Goal: Task Accomplishment & Management: Complete application form

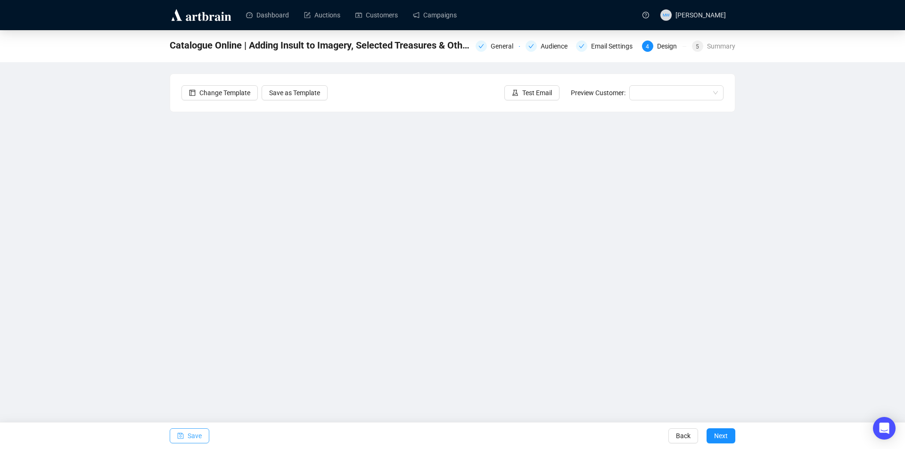
click at [173, 437] on button "Save" at bounding box center [190, 436] width 40 height 15
click at [202, 436] on button "Save" at bounding box center [190, 436] width 40 height 15
click at [184, 433] on button "Save" at bounding box center [190, 436] width 40 height 15
click at [197, 435] on span "Save" at bounding box center [195, 436] width 14 height 26
click at [199, 436] on span "Save" at bounding box center [195, 436] width 14 height 26
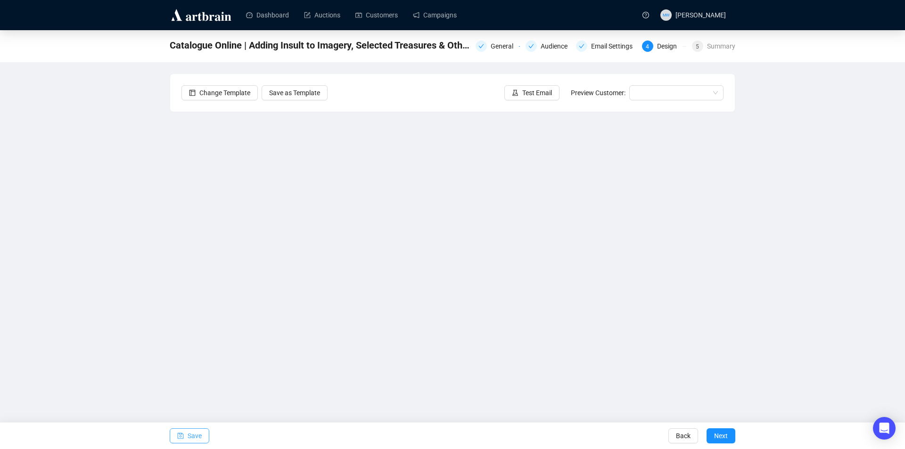
click at [197, 437] on span "Save" at bounding box center [195, 436] width 14 height 26
click at [194, 433] on span "Save" at bounding box center [195, 436] width 14 height 26
click at [202, 435] on button "Save" at bounding box center [190, 436] width 40 height 15
click at [194, 435] on span "Save" at bounding box center [195, 436] width 14 height 26
click at [195, 438] on span "Save" at bounding box center [195, 436] width 14 height 26
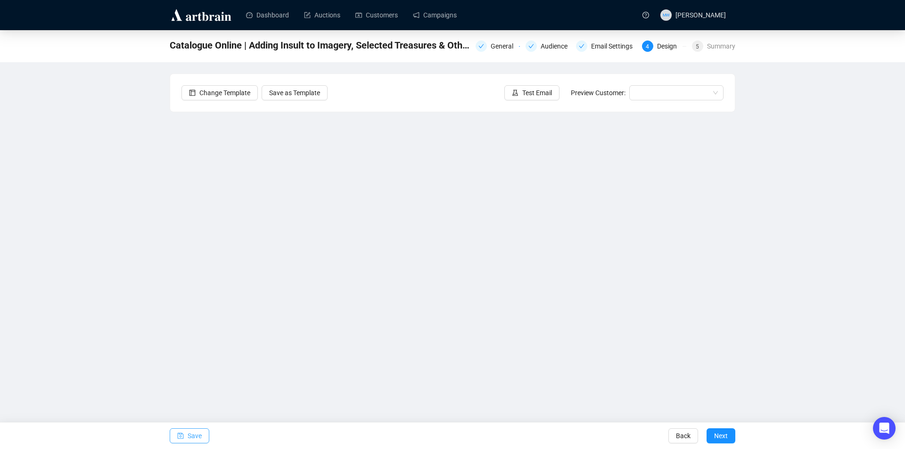
click at [184, 430] on button "Save" at bounding box center [190, 436] width 40 height 15
click at [534, 96] on span "Test Email" at bounding box center [537, 93] width 30 height 10
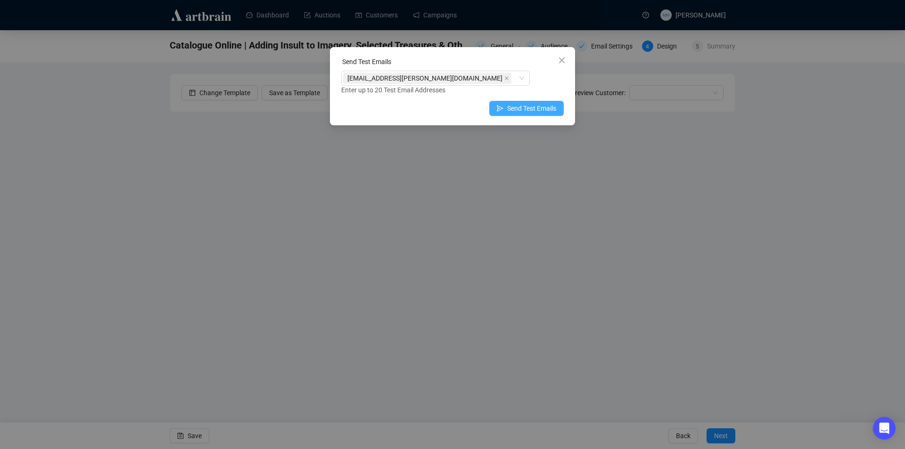
click at [518, 101] on button "Send Test Emails" at bounding box center [526, 108] width 74 height 15
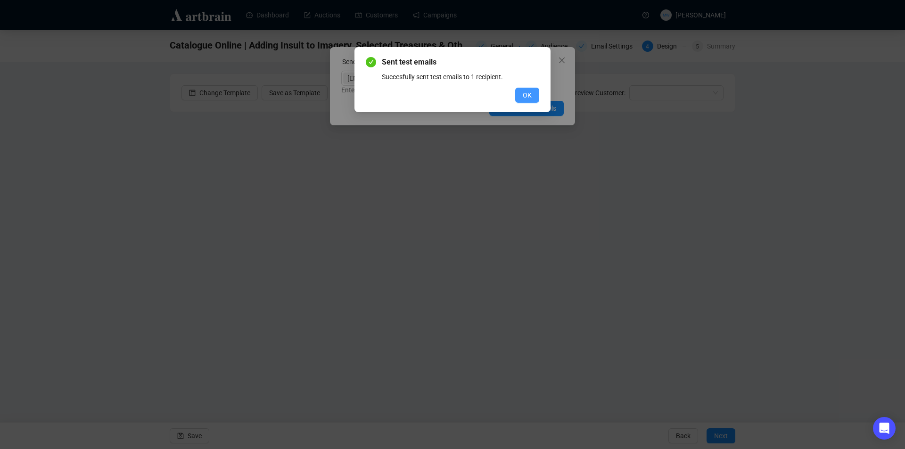
click at [519, 92] on button "OK" at bounding box center [527, 95] width 24 height 15
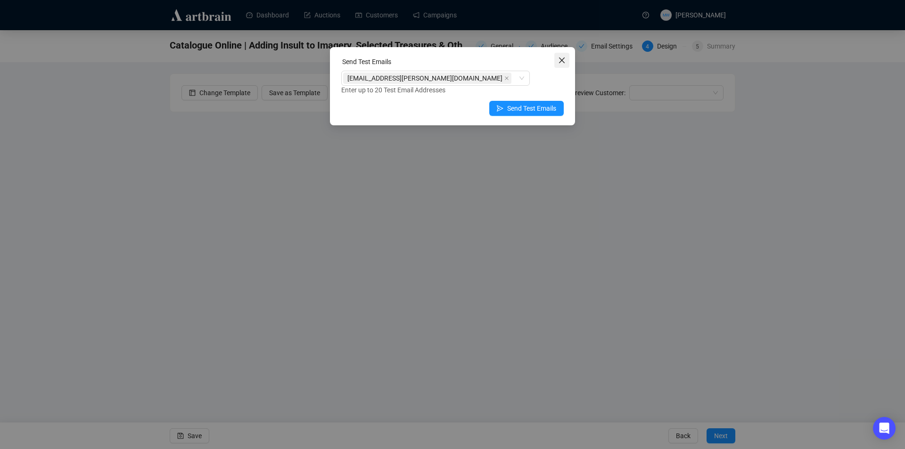
click at [559, 62] on icon "close" at bounding box center [562, 61] width 8 height 8
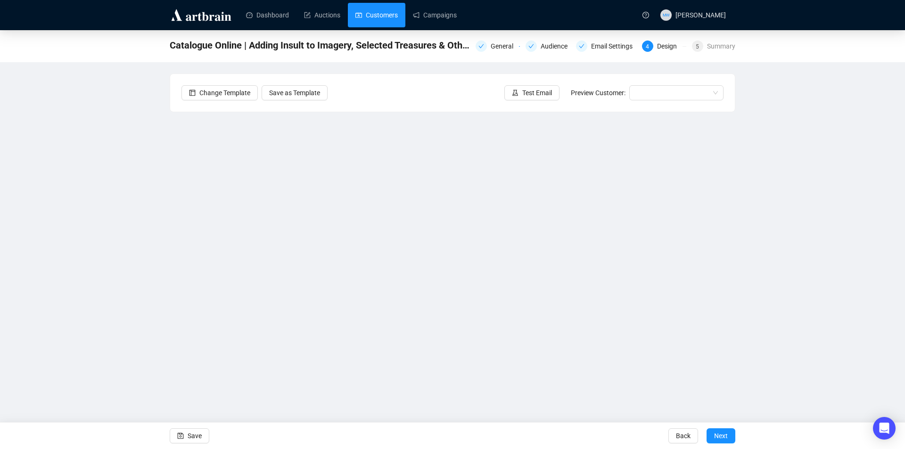
click at [363, 15] on link "Customers" at bounding box center [376, 15] width 42 height 25
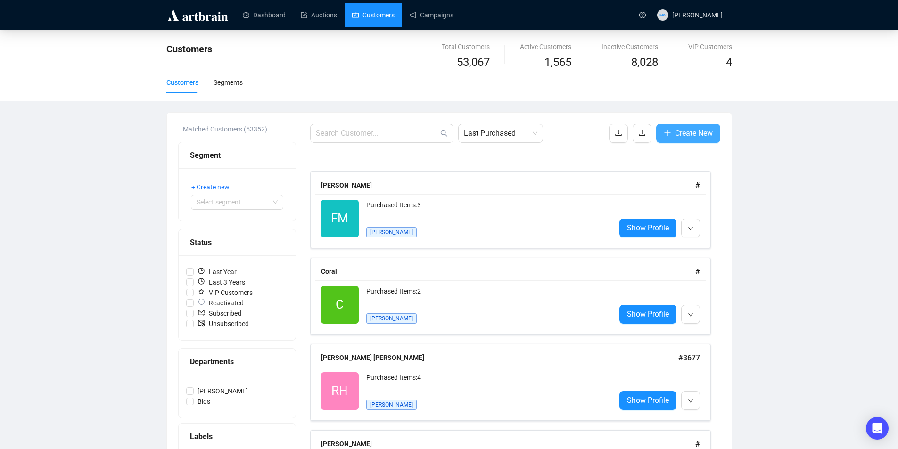
click at [701, 138] on span "Create New" at bounding box center [694, 133] width 38 height 12
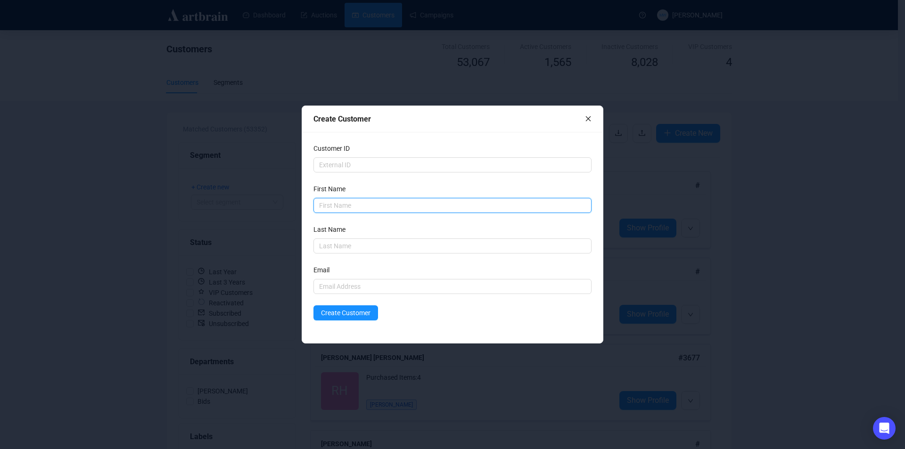
click at [331, 209] on input "text" at bounding box center [452, 205] width 278 height 15
type input "[PERSON_NAME]"
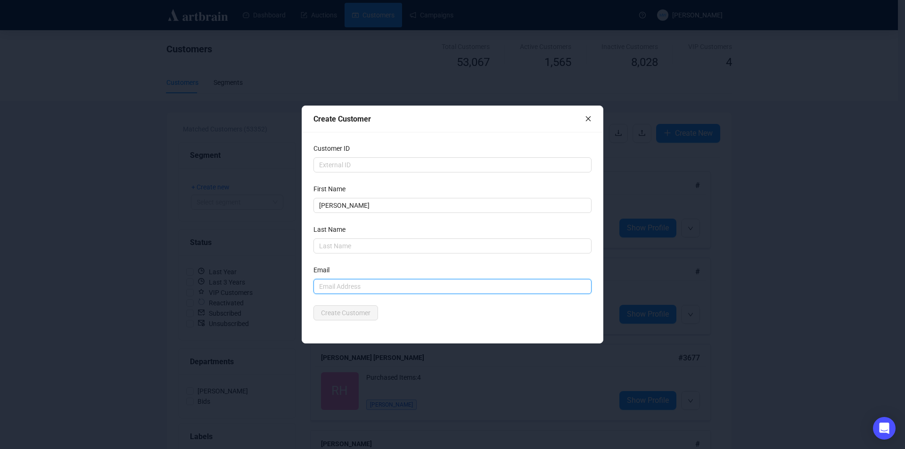
click at [327, 286] on input "text" at bounding box center [452, 286] width 278 height 15
paste input "[PERSON_NAME][EMAIL_ADDRESS][DOMAIN_NAME]"
type input "[PERSON_NAME][EMAIL_ADDRESS][DOMAIN_NAME]"
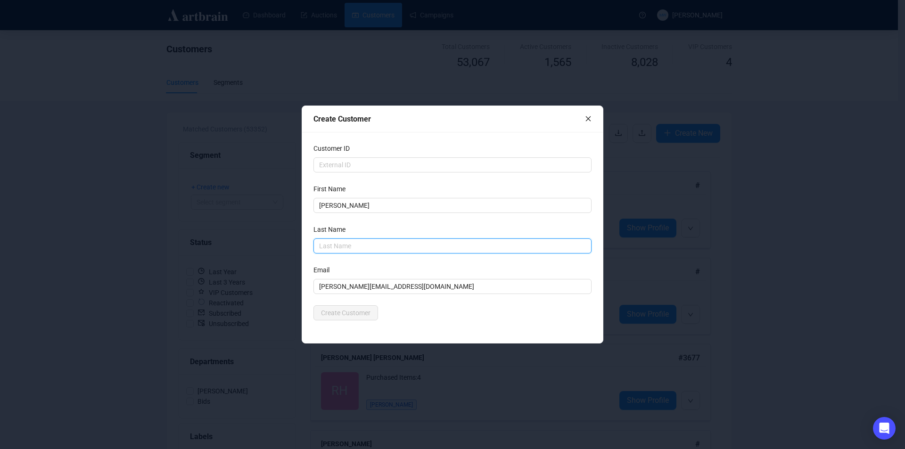
click at [330, 246] on input "text" at bounding box center [452, 246] width 278 height 15
type input "Bird"
click at [390, 314] on div "Create Customer" at bounding box center [452, 312] width 278 height 15
click at [363, 313] on span "Create Customer" at bounding box center [345, 313] width 49 height 10
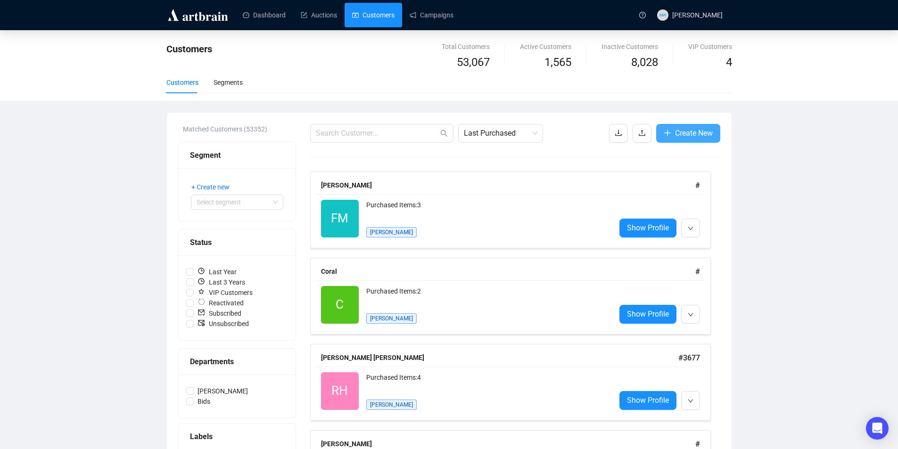
click at [695, 132] on span "Create New" at bounding box center [694, 133] width 38 height 12
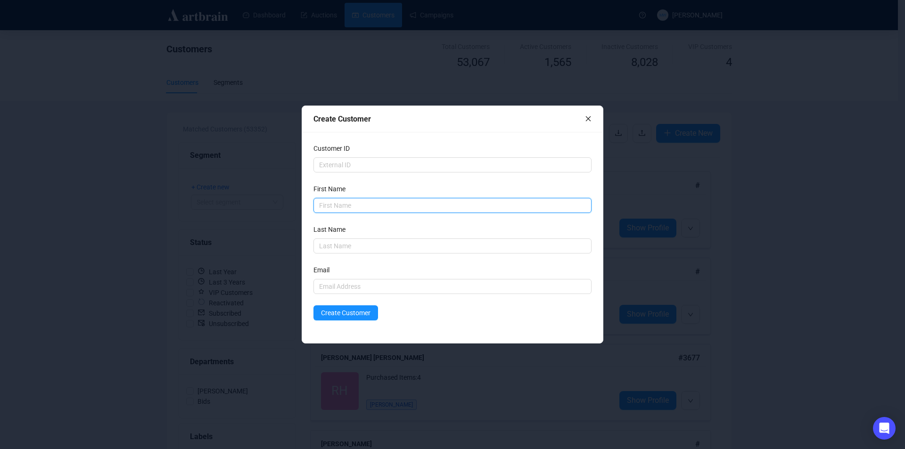
click at [345, 208] on input "text" at bounding box center [452, 205] width 278 height 15
paste input "[PERSON_NAME]"
drag, startPoint x: 364, startPoint y: 206, endPoint x: 333, endPoint y: 207, distance: 30.7
click at [333, 207] on input "[PERSON_NAME]" at bounding box center [452, 205] width 278 height 15
type input "[PERSON_NAME]"
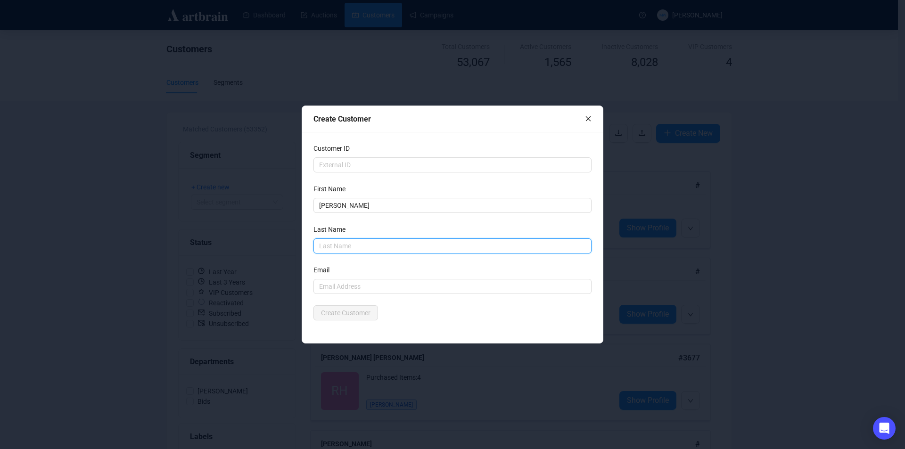
drag, startPoint x: 327, startPoint y: 246, endPoint x: 342, endPoint y: 228, distance: 23.4
click at [327, 246] on input "text" at bounding box center [452, 246] width 278 height 15
paste input "[DEMOGRAPHIC_DATA]"
type input "[DEMOGRAPHIC_DATA]"
drag, startPoint x: 360, startPoint y: 205, endPoint x: 338, endPoint y: 206, distance: 22.2
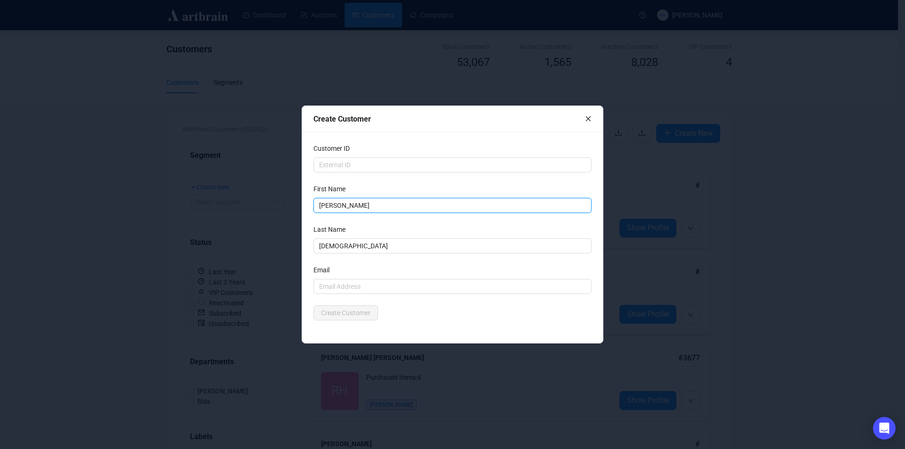
click at [338, 206] on input "[PERSON_NAME]" at bounding box center [452, 205] width 278 height 15
type input "[PERSON_NAME]"
click at [351, 246] on input "[DEMOGRAPHIC_DATA]" at bounding box center [452, 246] width 278 height 15
type input "[DEMOGRAPHIC_DATA]"
click at [326, 285] on input "text" at bounding box center [452, 286] width 278 height 15
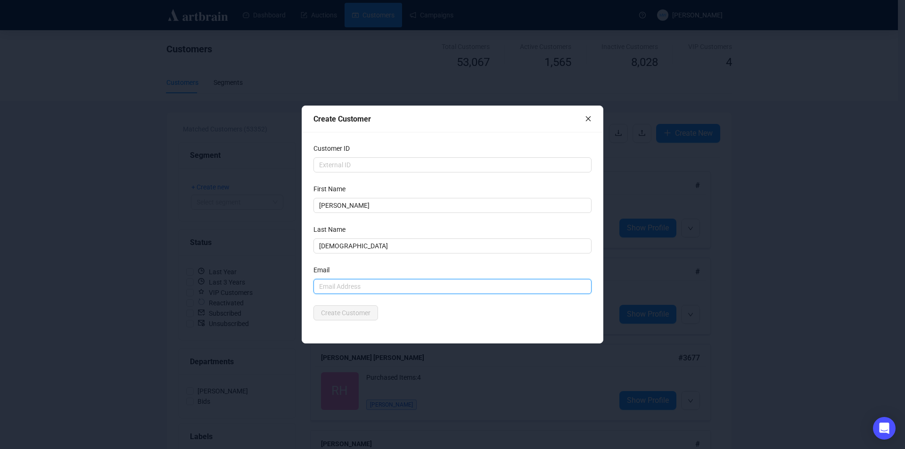
paste input "[EMAIL_ADDRESS][DOMAIN_NAME]"
type input "[EMAIL_ADDRESS][DOMAIN_NAME]"
click at [419, 313] on div "Create Customer" at bounding box center [452, 312] width 278 height 15
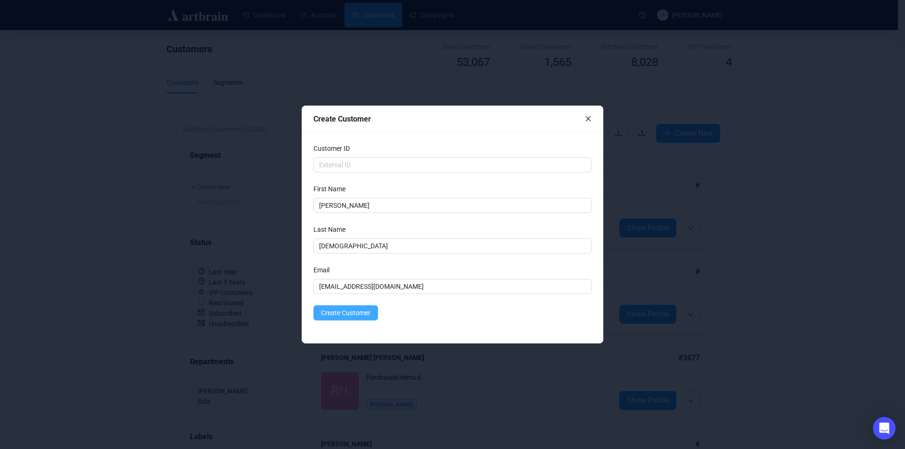
click at [340, 312] on span "Create Customer" at bounding box center [345, 313] width 49 height 10
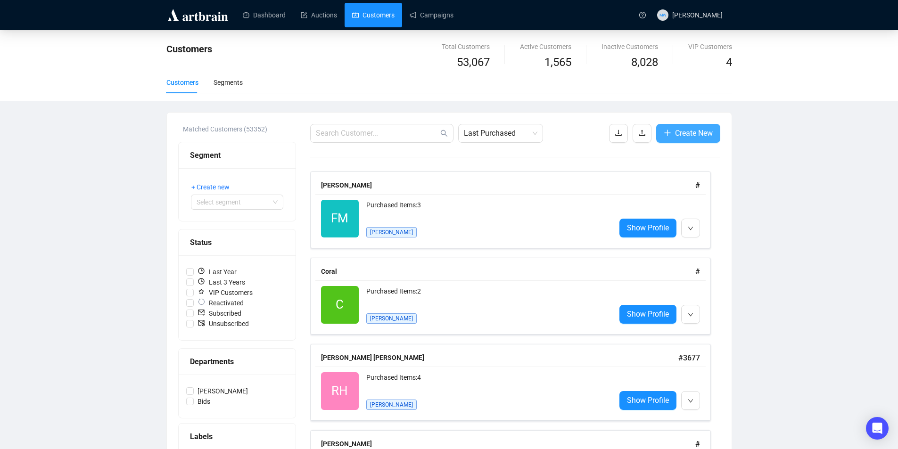
click at [693, 136] on span "Create New" at bounding box center [694, 133] width 38 height 12
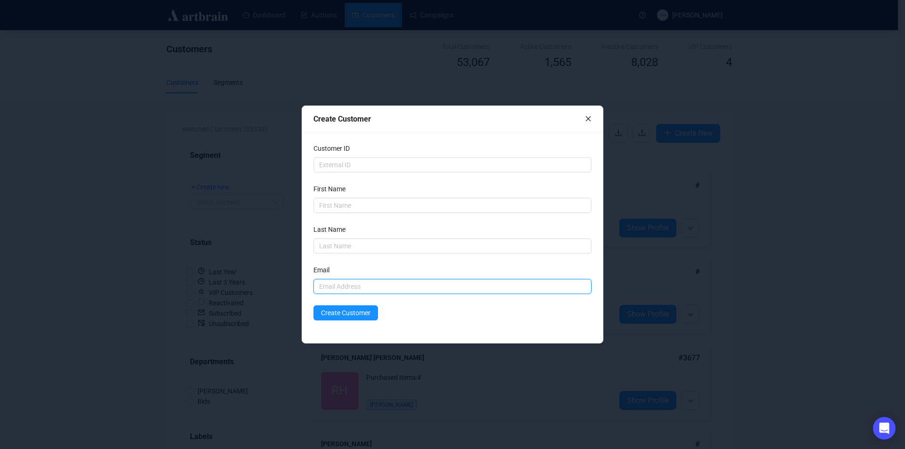
click at [315, 286] on input "text" at bounding box center [452, 286] width 278 height 15
paste input "[PERSON_NAME][EMAIL_ADDRESS][DOMAIN_NAME]"
type input "[PERSON_NAME][EMAIL_ADDRESS][DOMAIN_NAME]"
click at [343, 207] on input "text" at bounding box center [452, 205] width 278 height 15
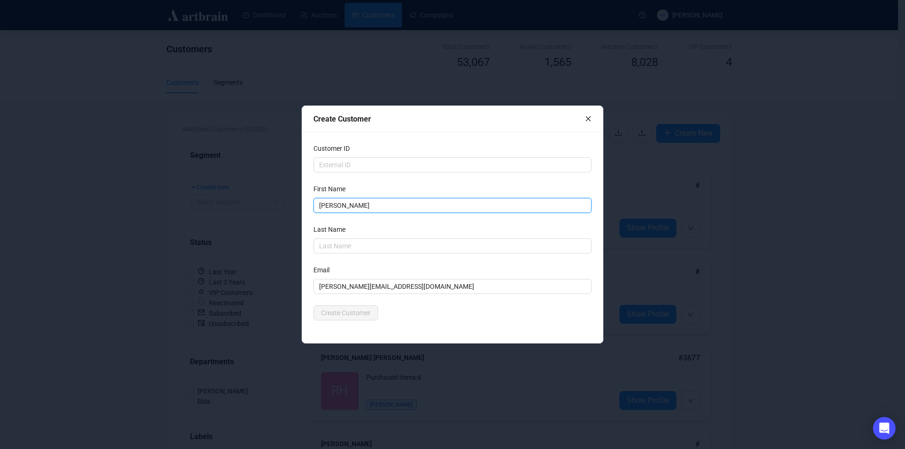
type input "[PERSON_NAME]"
click at [408, 323] on div "Customer ID First Name [PERSON_NAME] Last Name [PERSON_NAME] [PERSON_NAME][EMAI…" at bounding box center [452, 237] width 301 height 211
click at [359, 313] on span "Create Customer" at bounding box center [345, 313] width 49 height 10
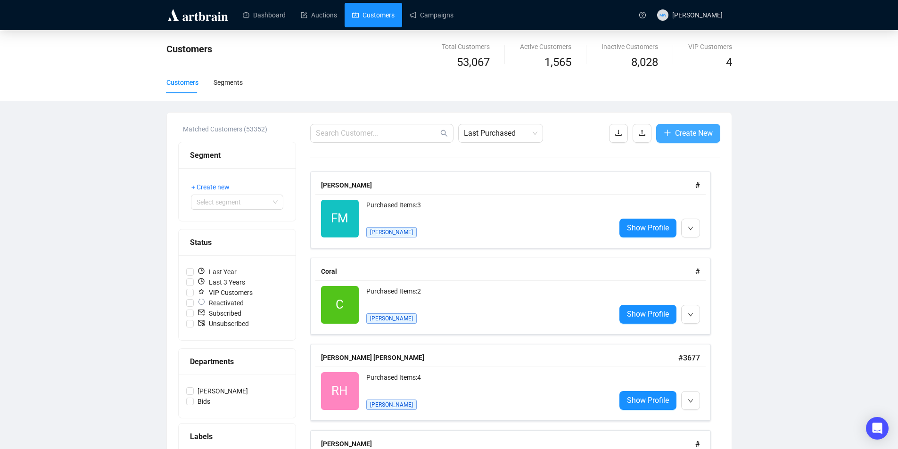
click at [682, 125] on button "Create New" at bounding box center [688, 133] width 64 height 19
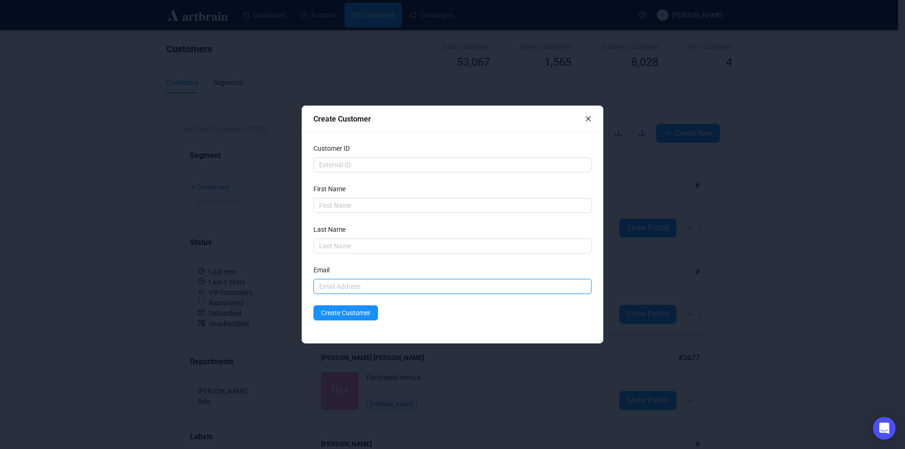
click at [320, 284] on input "text" at bounding box center [452, 286] width 278 height 15
paste input "[EMAIL_ADDRESS][DOMAIN_NAME]"
type input "[EMAIL_ADDRESS][DOMAIN_NAME]"
click at [338, 205] on input "text" at bounding box center [452, 205] width 278 height 15
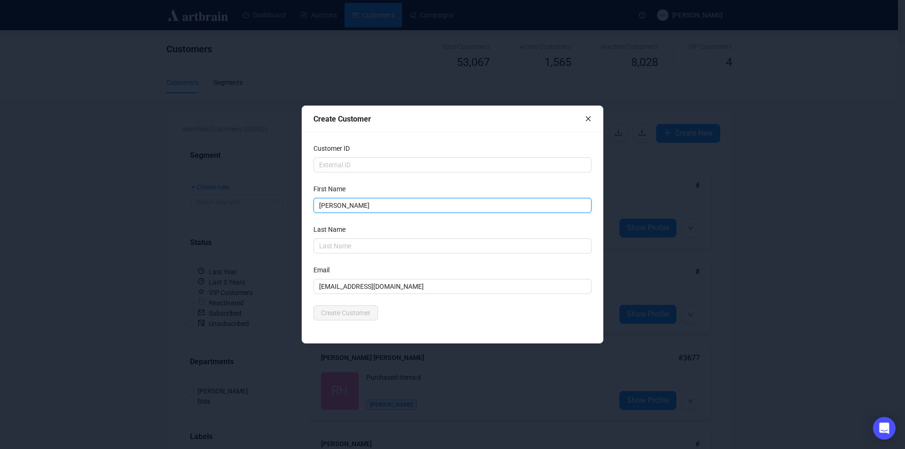
type input "[PERSON_NAME]"
click at [316, 246] on input "text" at bounding box center [452, 246] width 278 height 15
paste input "[PERSON_NAME]"
type input "[PERSON_NAME]"
click at [425, 315] on div "Create Customer" at bounding box center [452, 312] width 278 height 15
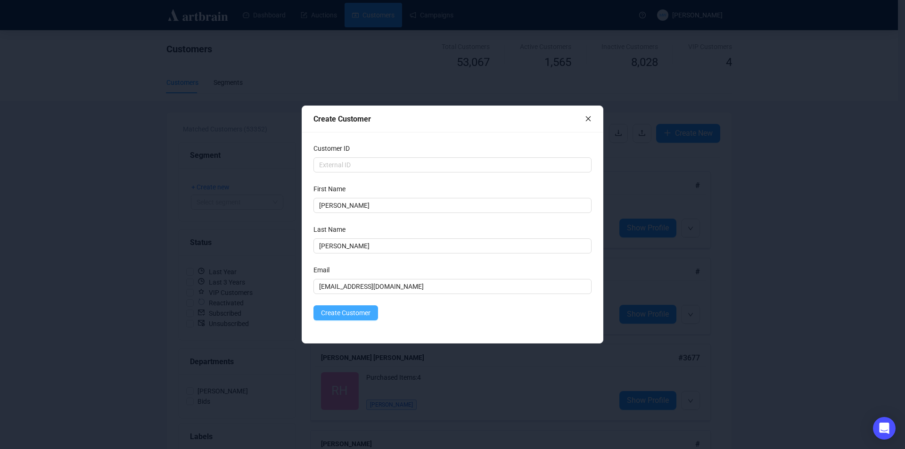
click at [352, 309] on span "Create Customer" at bounding box center [345, 313] width 49 height 10
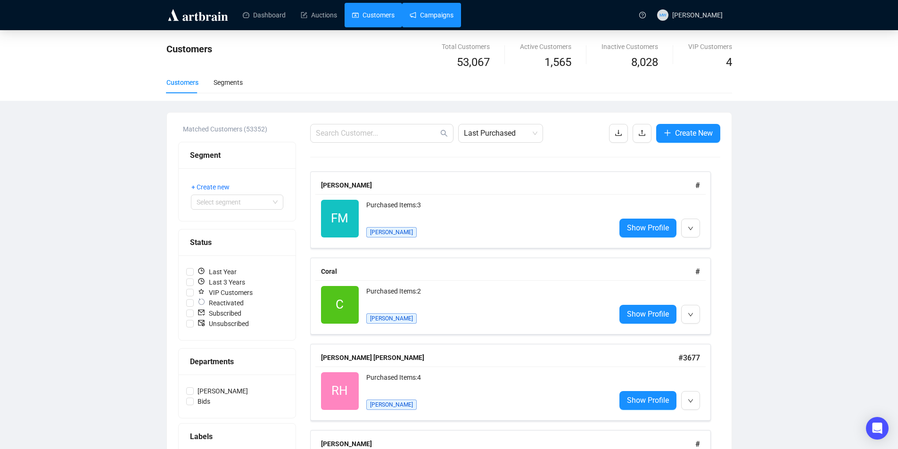
click at [438, 16] on link "Campaigns" at bounding box center [432, 15] width 44 height 25
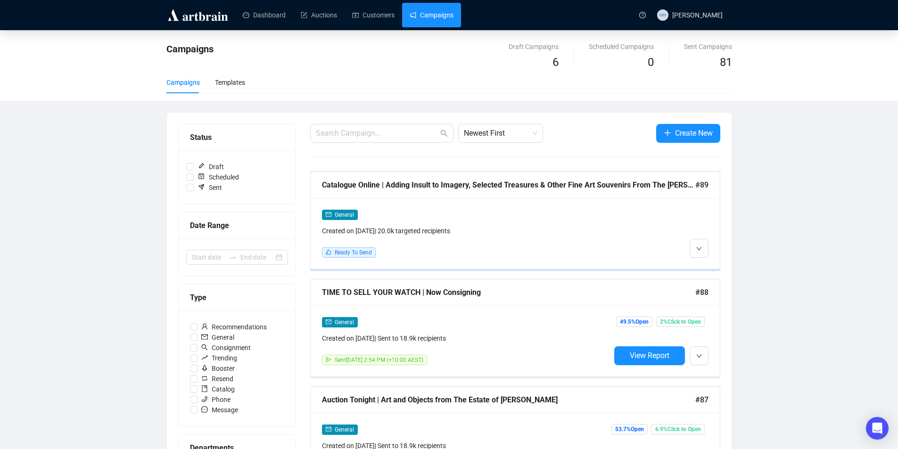
click at [398, 181] on div "Catalogue Online | Adding Insult to Imagery, Selected Treasures & Other Fine Ar…" at bounding box center [508, 185] width 373 height 12
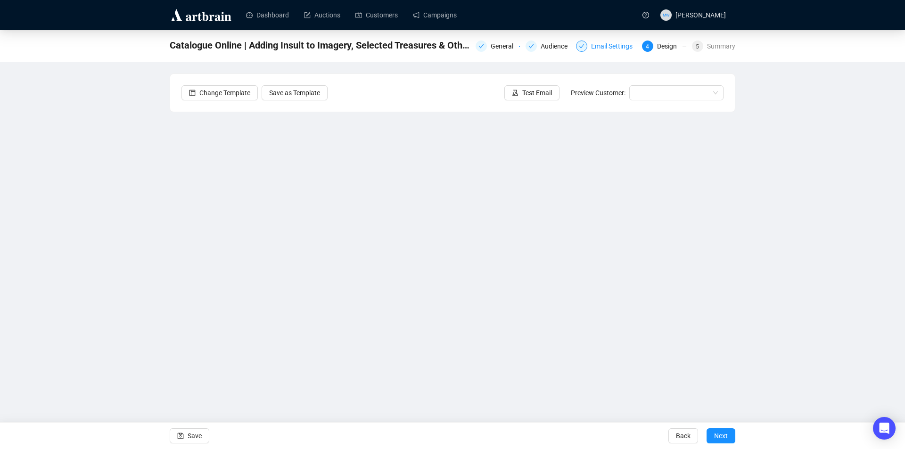
click at [607, 46] on div "Email Settings" at bounding box center [614, 46] width 47 height 11
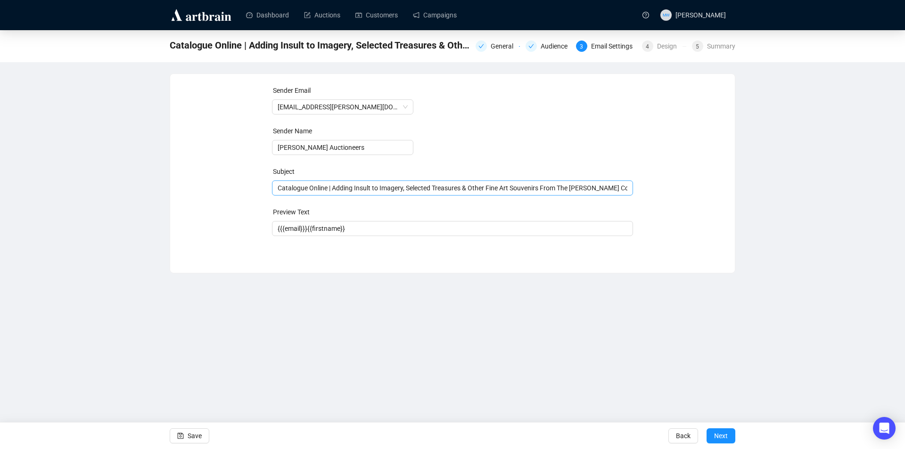
click at [628, 189] on div "Catalogue Online | Adding Insult to Imagery, Selected Treasures & Other Fine Ar…" at bounding box center [453, 188] width 362 height 15
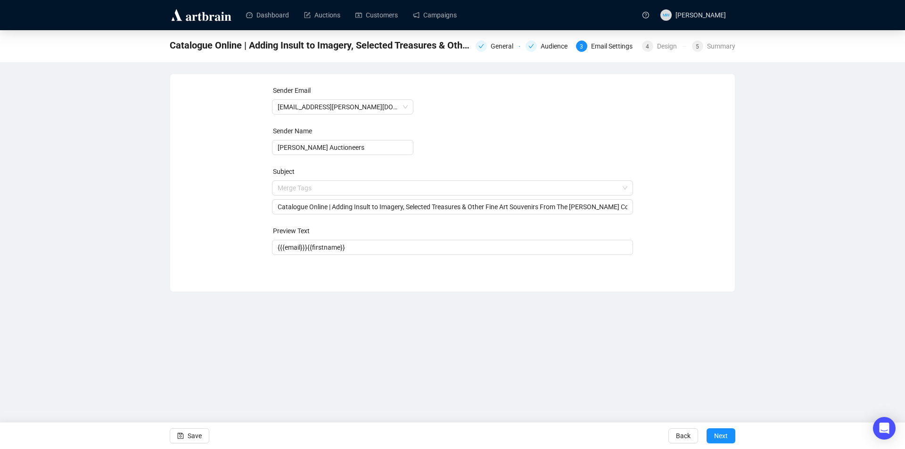
click at [693, 206] on div "Sender Email [EMAIL_ADDRESS][PERSON_NAME][DOMAIN_NAME] Sender Name [PERSON_NAME…" at bounding box center [452, 175] width 542 height 181
click at [494, 47] on div "General" at bounding box center [505, 46] width 28 height 11
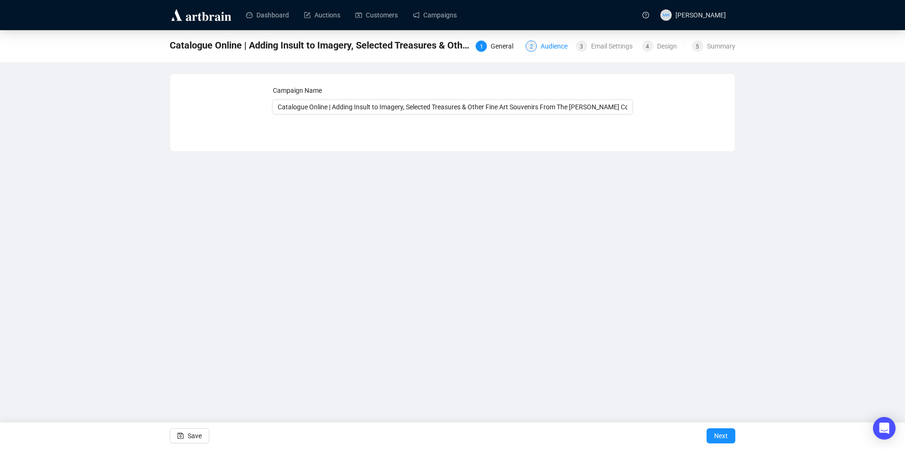
click at [549, 47] on div "Audience" at bounding box center [557, 46] width 33 height 11
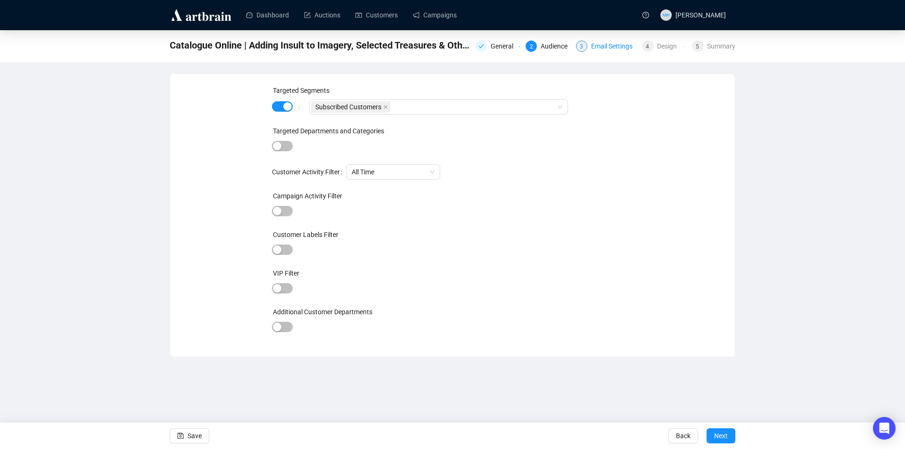
click at [613, 46] on div "Email Settings" at bounding box center [614, 46] width 47 height 11
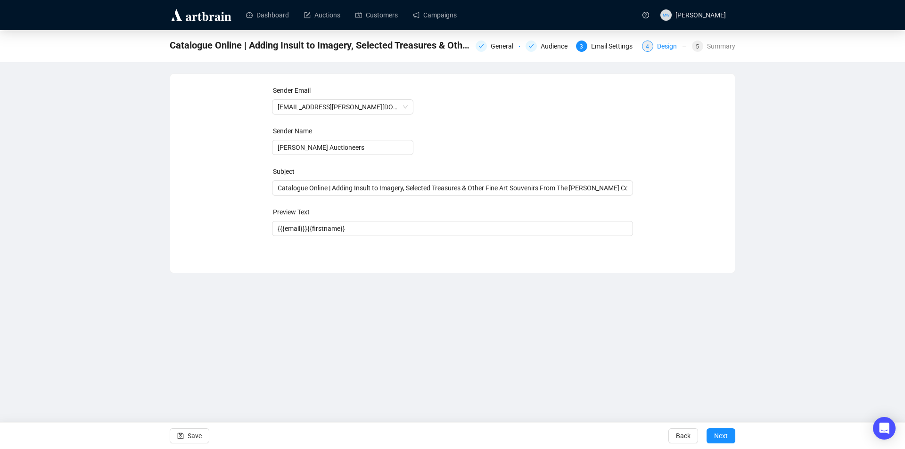
click at [668, 45] on div "Design" at bounding box center [669, 46] width 25 height 11
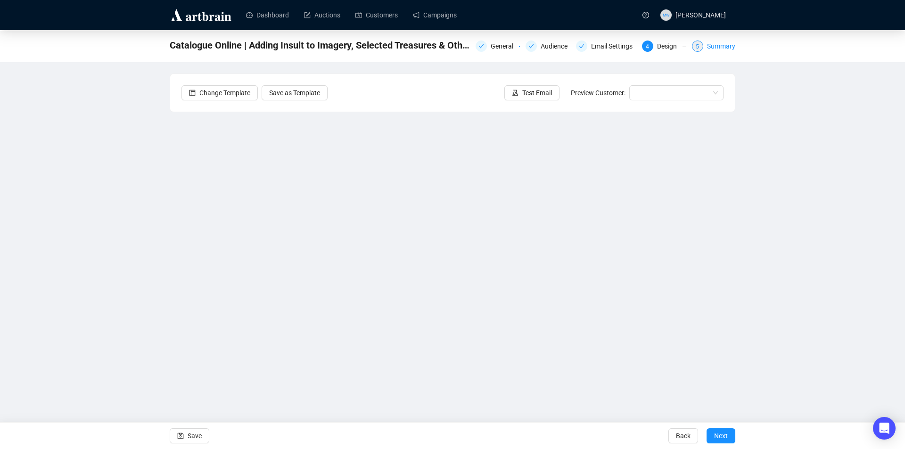
click at [712, 46] on div "Summary" at bounding box center [721, 46] width 28 height 11
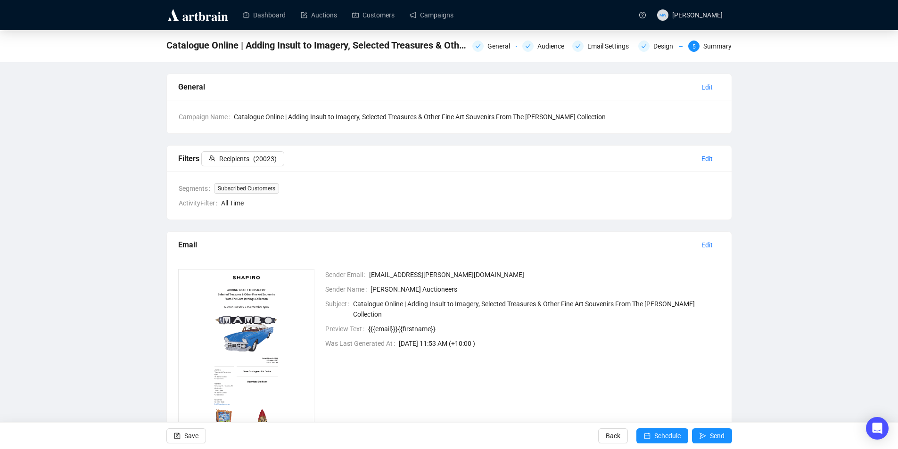
scroll to position [68, 0]
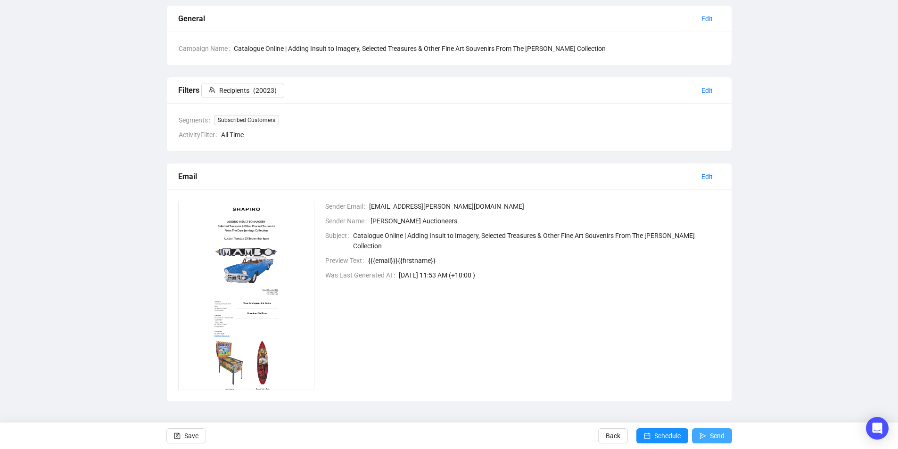
click at [720, 437] on span "Send" at bounding box center [717, 436] width 15 height 26
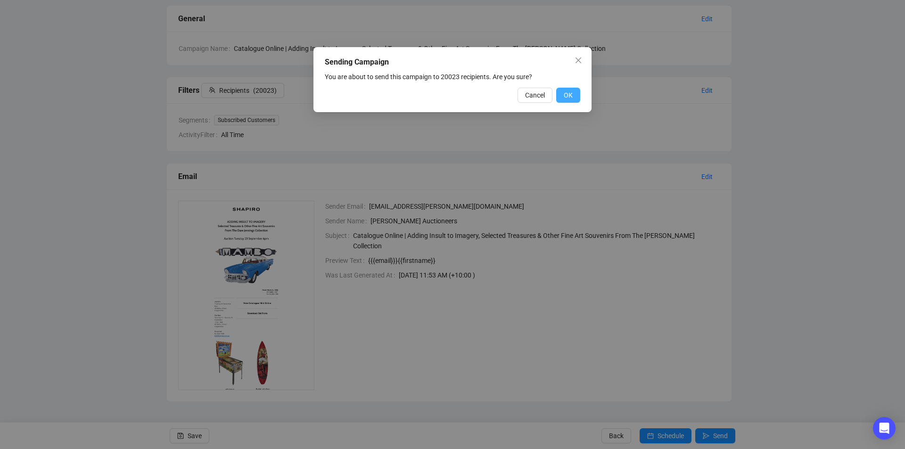
click at [567, 96] on span "OK" at bounding box center [568, 95] width 9 height 10
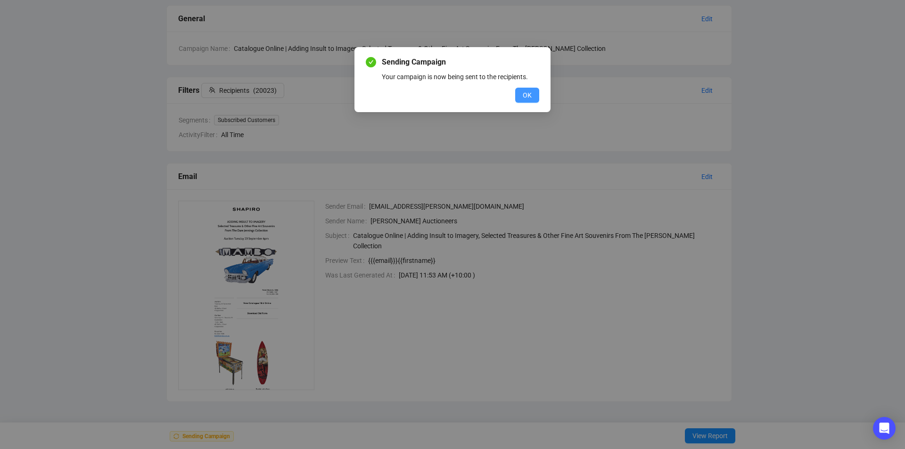
click at [520, 95] on button "OK" at bounding box center [527, 95] width 24 height 15
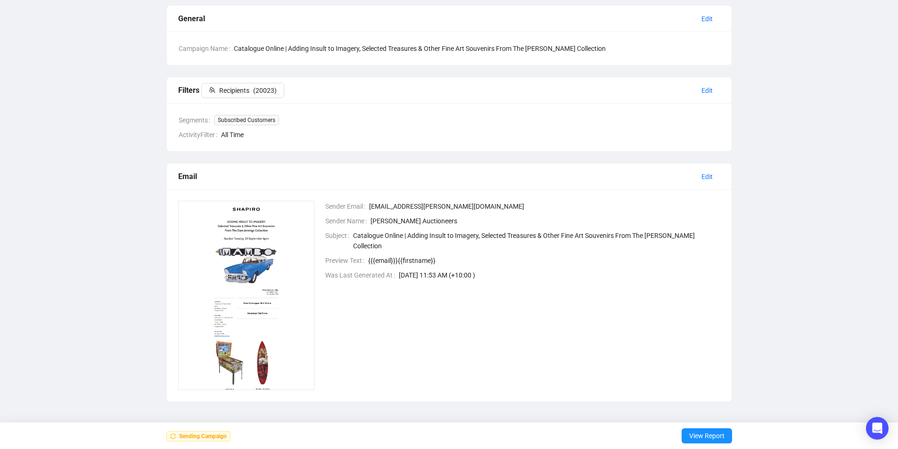
scroll to position [0, 0]
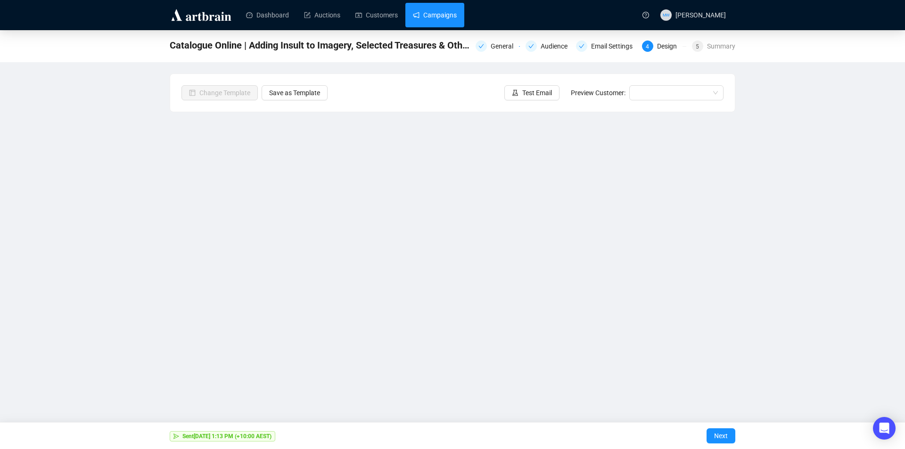
click at [435, 25] on link "Campaigns" at bounding box center [435, 15] width 44 height 25
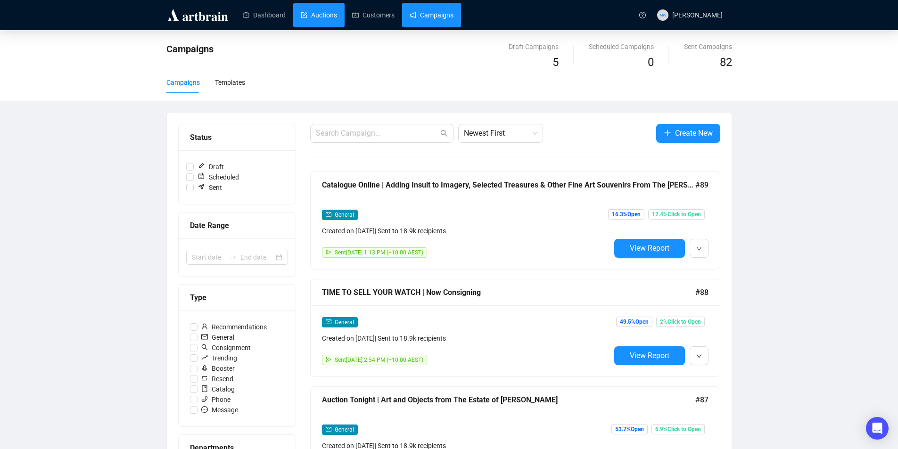
click at [318, 20] on link "Auctions" at bounding box center [319, 15] width 36 height 25
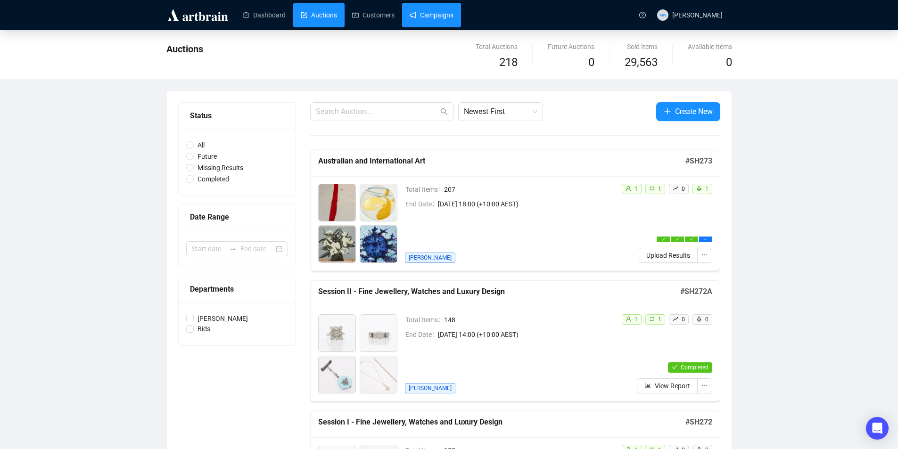
click at [434, 18] on link "Campaigns" at bounding box center [432, 15] width 44 height 25
